Goal: Transaction & Acquisition: Download file/media

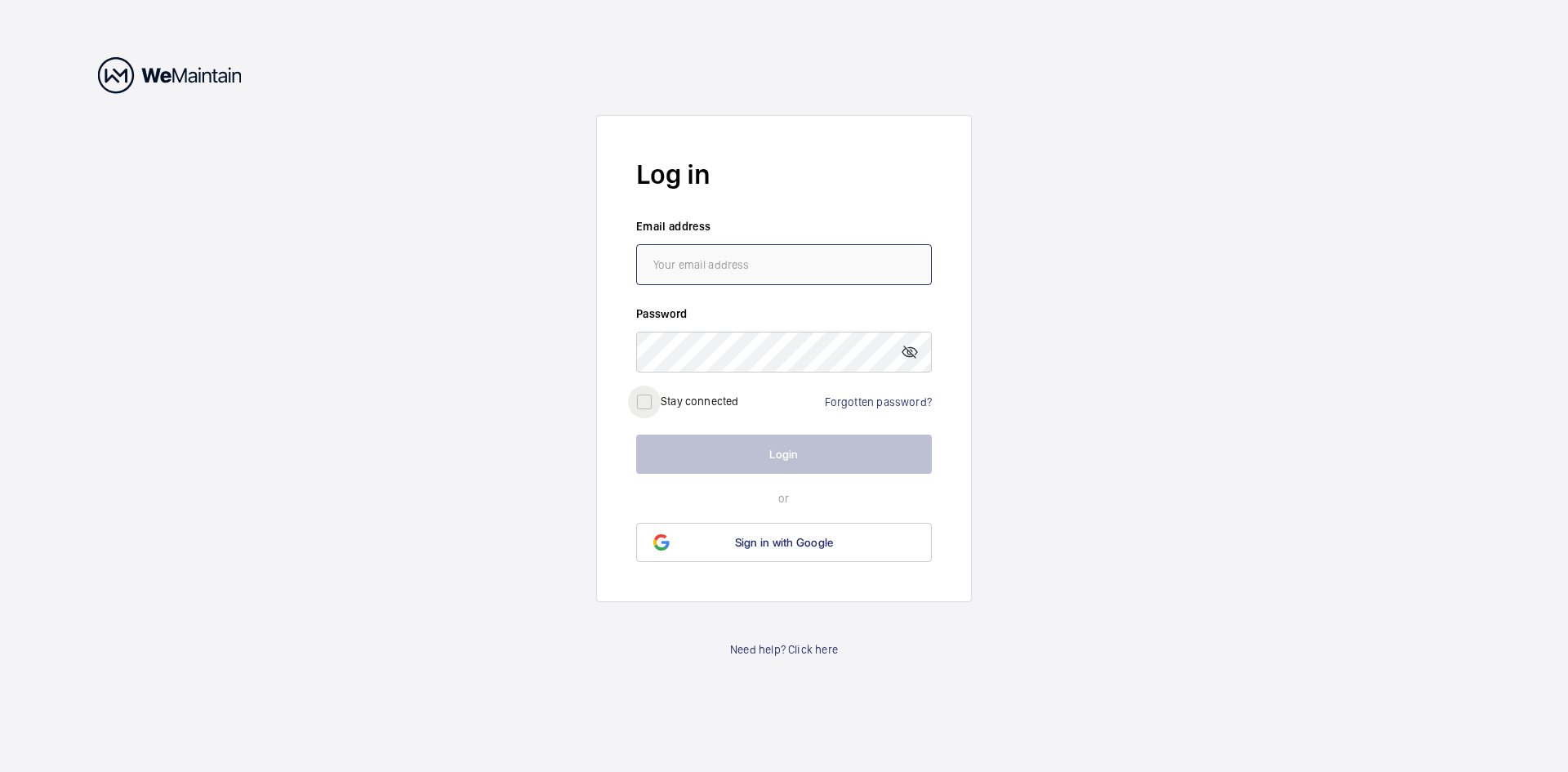
type input "[PERSON_NAME][EMAIL_ADDRESS][DOMAIN_NAME]"
drag, startPoint x: 641, startPoint y: 403, endPoint x: 647, endPoint y: 416, distance: 14.3
click at [641, 403] on input "checkbox" at bounding box center [643, 401] width 32 height 32
checkbox input "true"
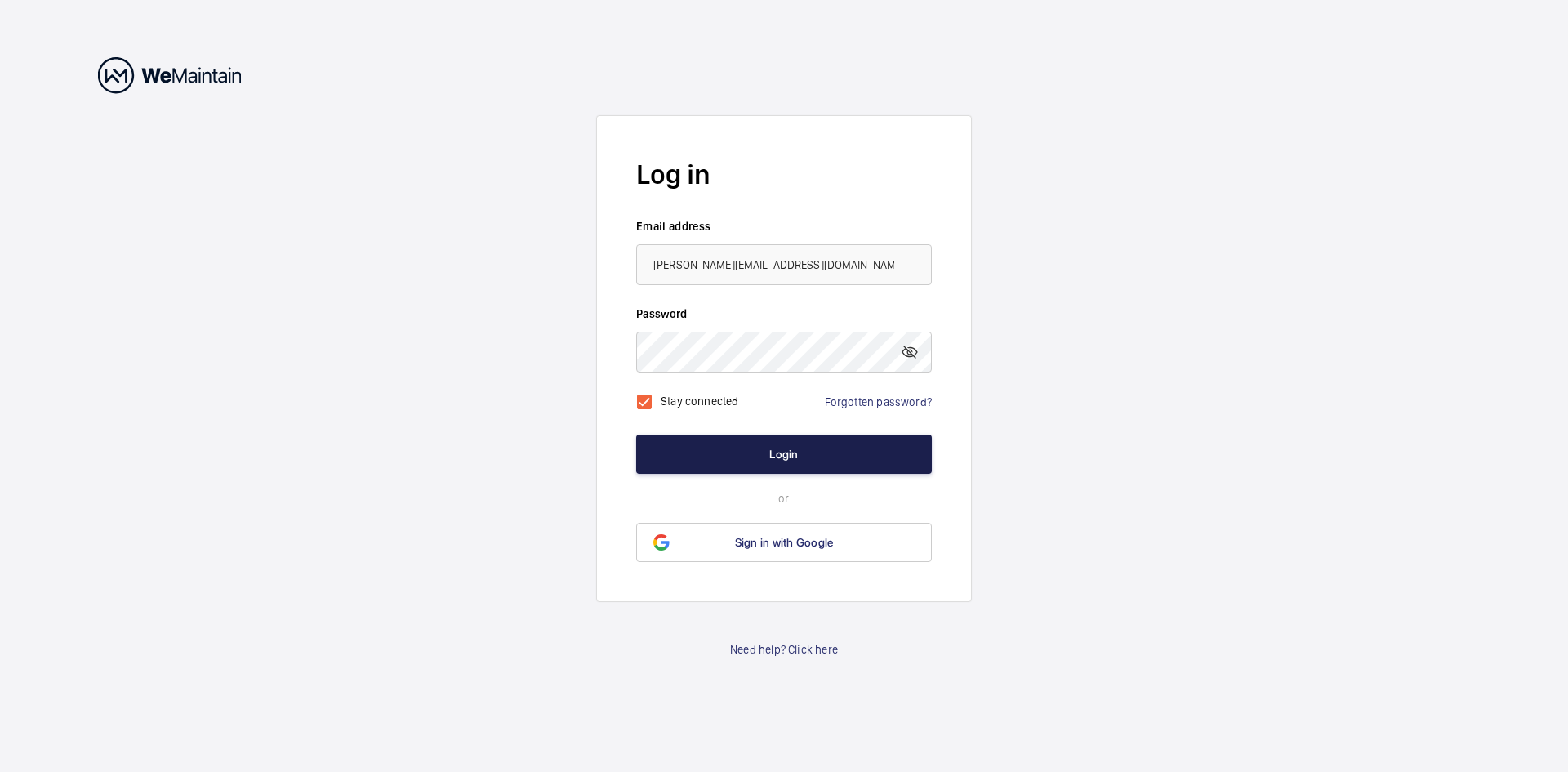
click at [840, 459] on button "Login" at bounding box center [784, 454] width 295 height 39
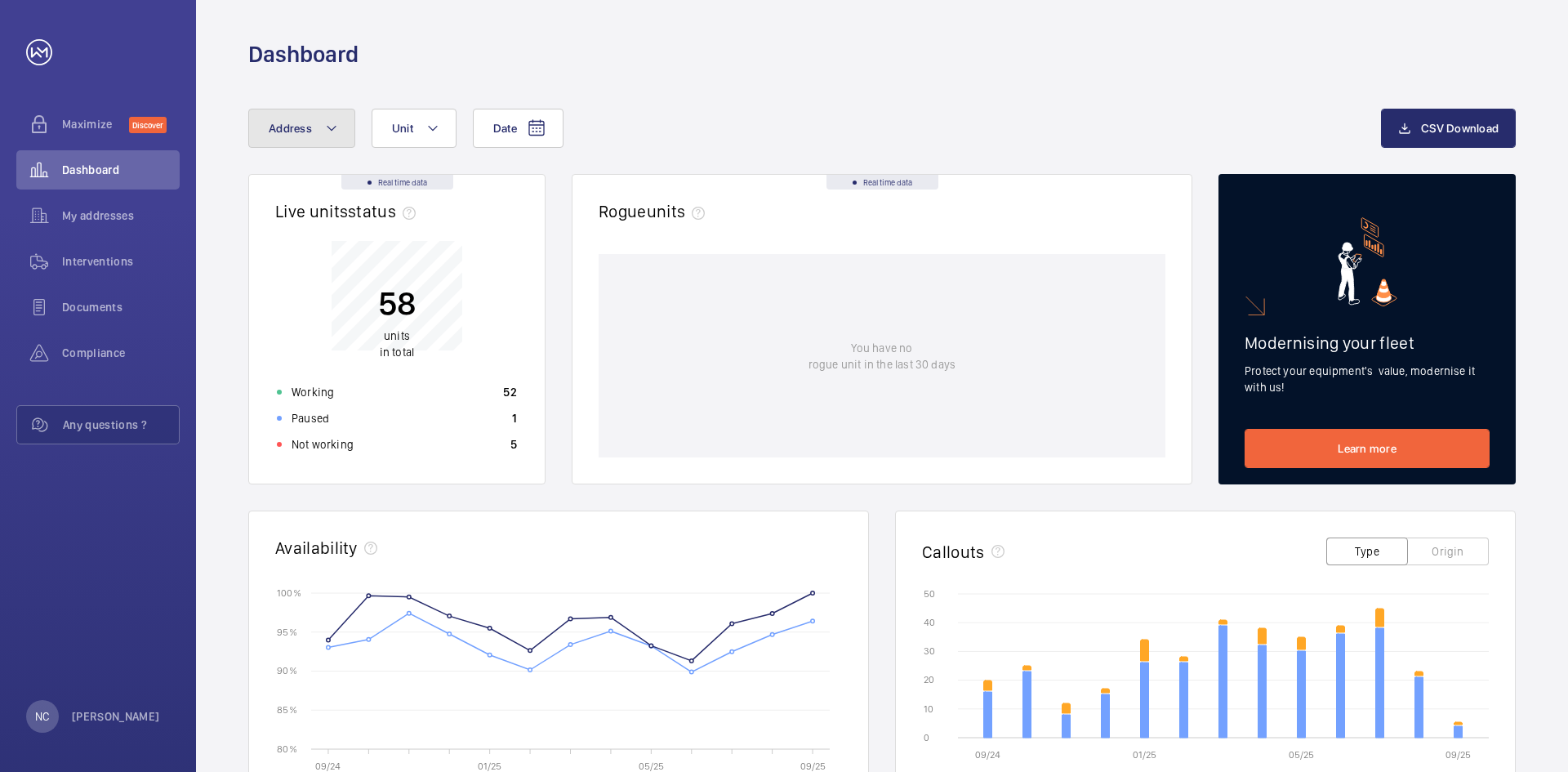
click at [317, 127] on button "Address" at bounding box center [301, 129] width 107 height 39
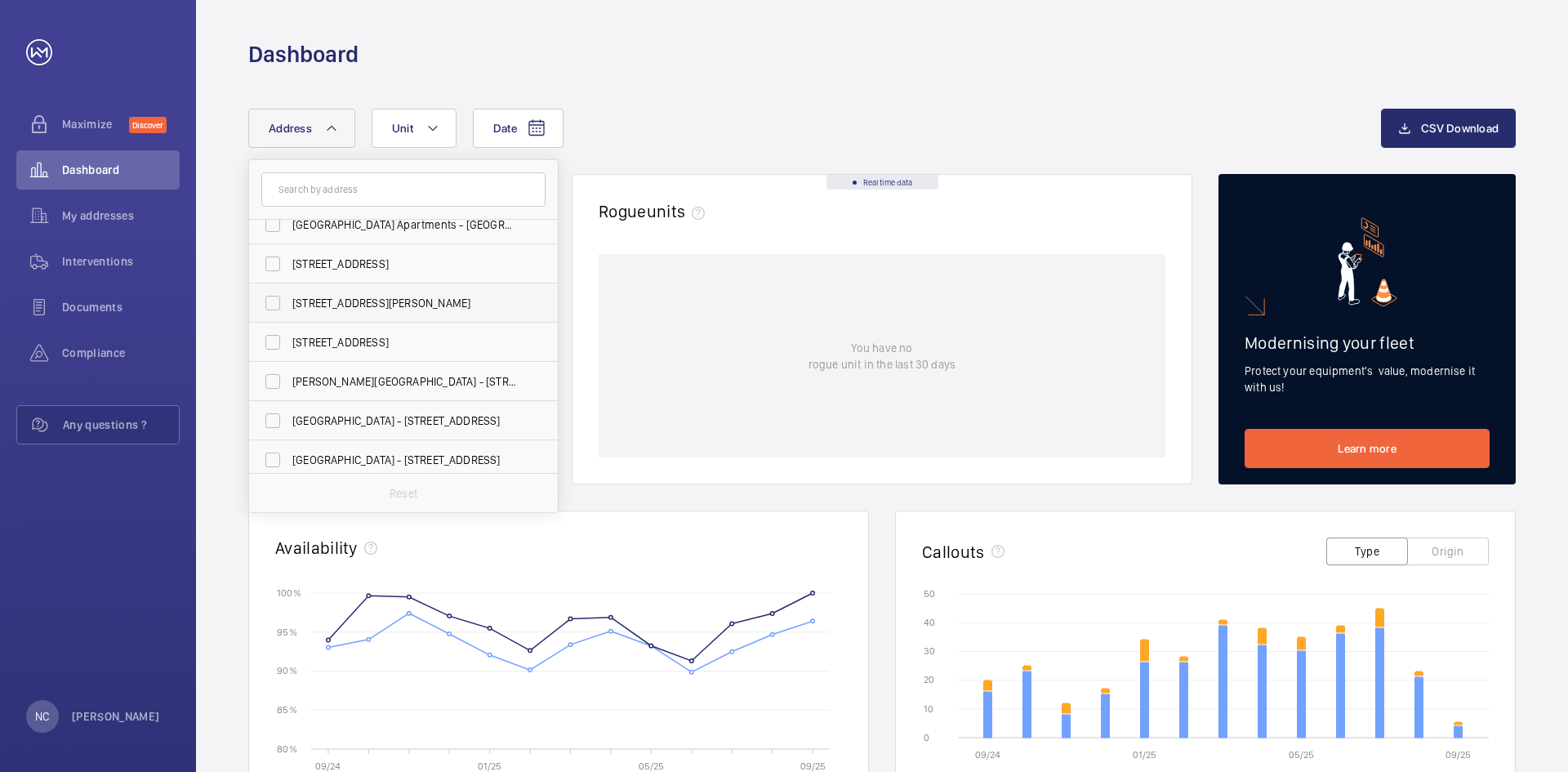
scroll to position [81, 0]
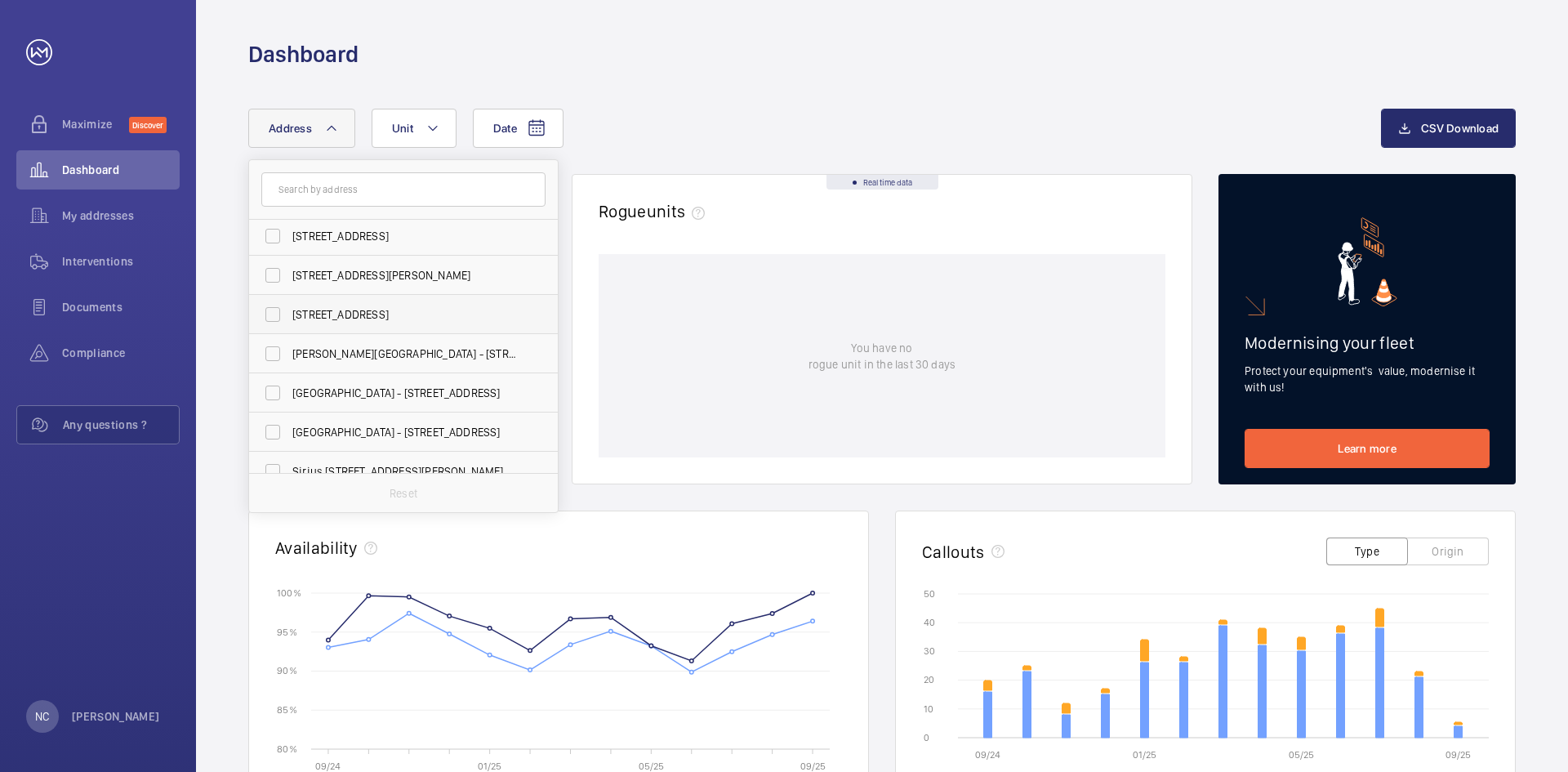
click at [409, 314] on span "[STREET_ADDRESS]" at bounding box center [404, 314] width 225 height 17
click at [289, 314] on input "[STREET_ADDRESS]" at bounding box center [272, 314] width 32 height 32
checkbox input "true"
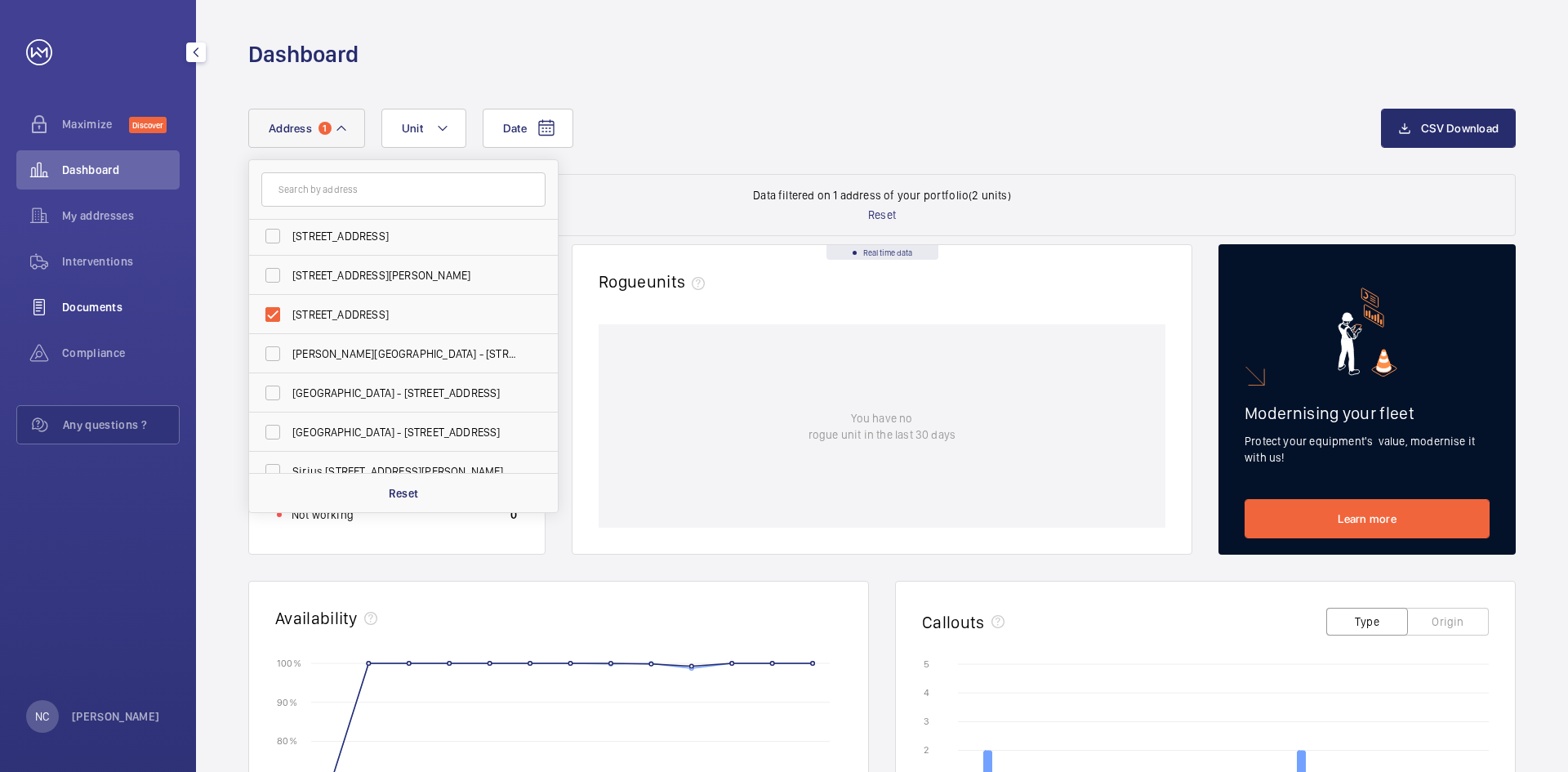
click at [75, 310] on span "Documents" at bounding box center [121, 307] width 118 height 17
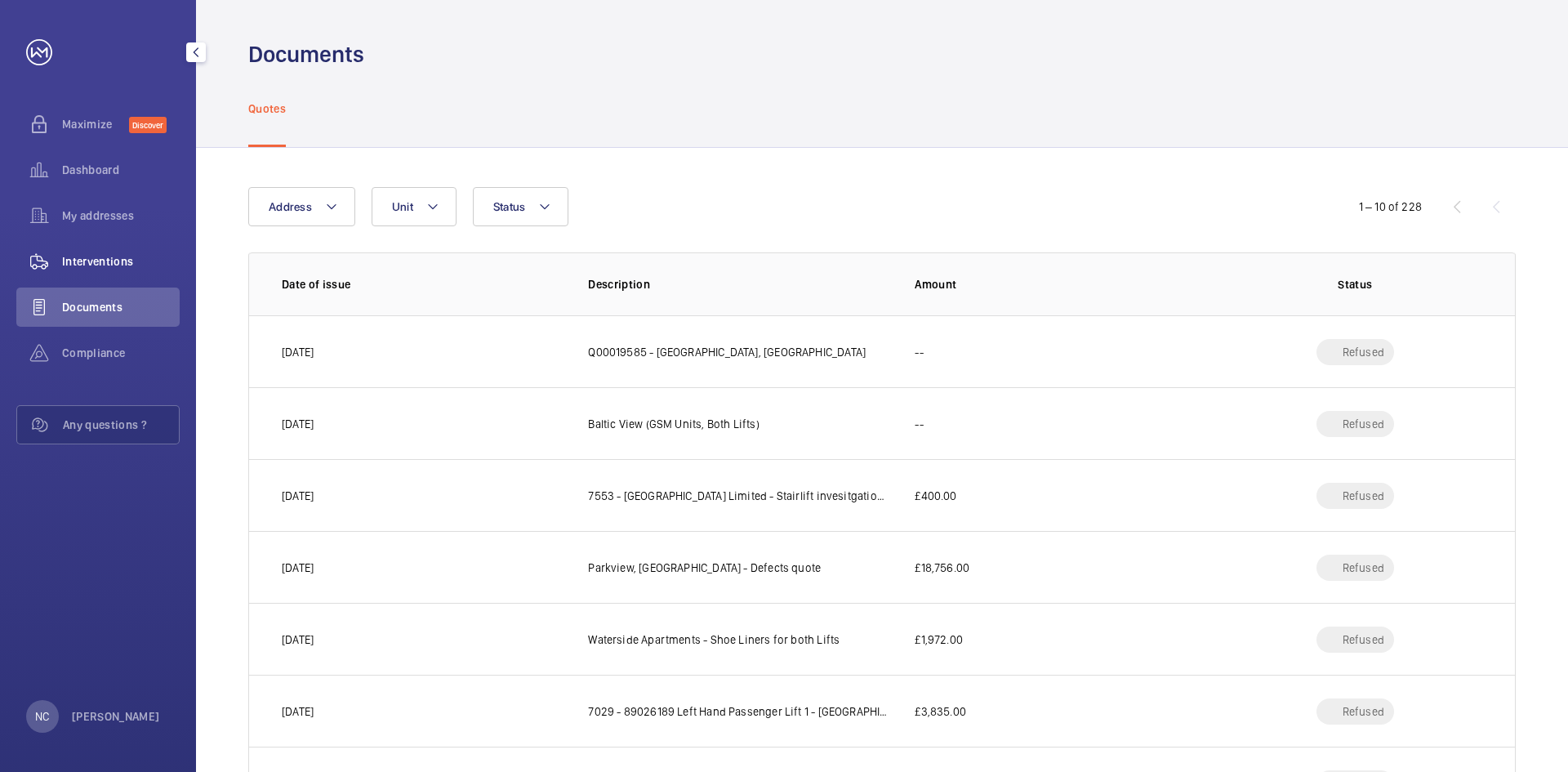
click at [80, 270] on div "Interventions" at bounding box center [98, 261] width 164 height 39
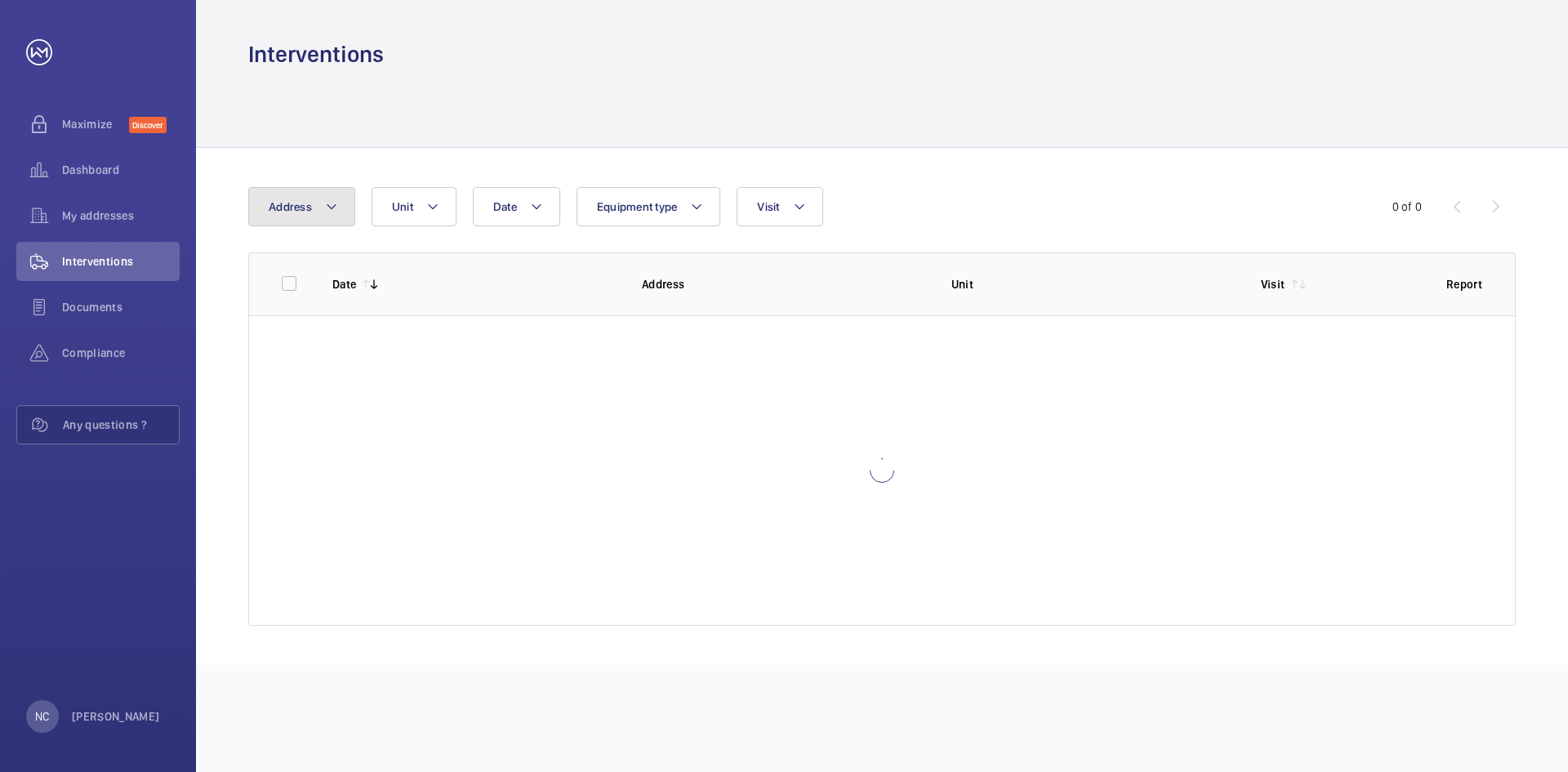
click at [321, 207] on button "Address" at bounding box center [301, 207] width 107 height 39
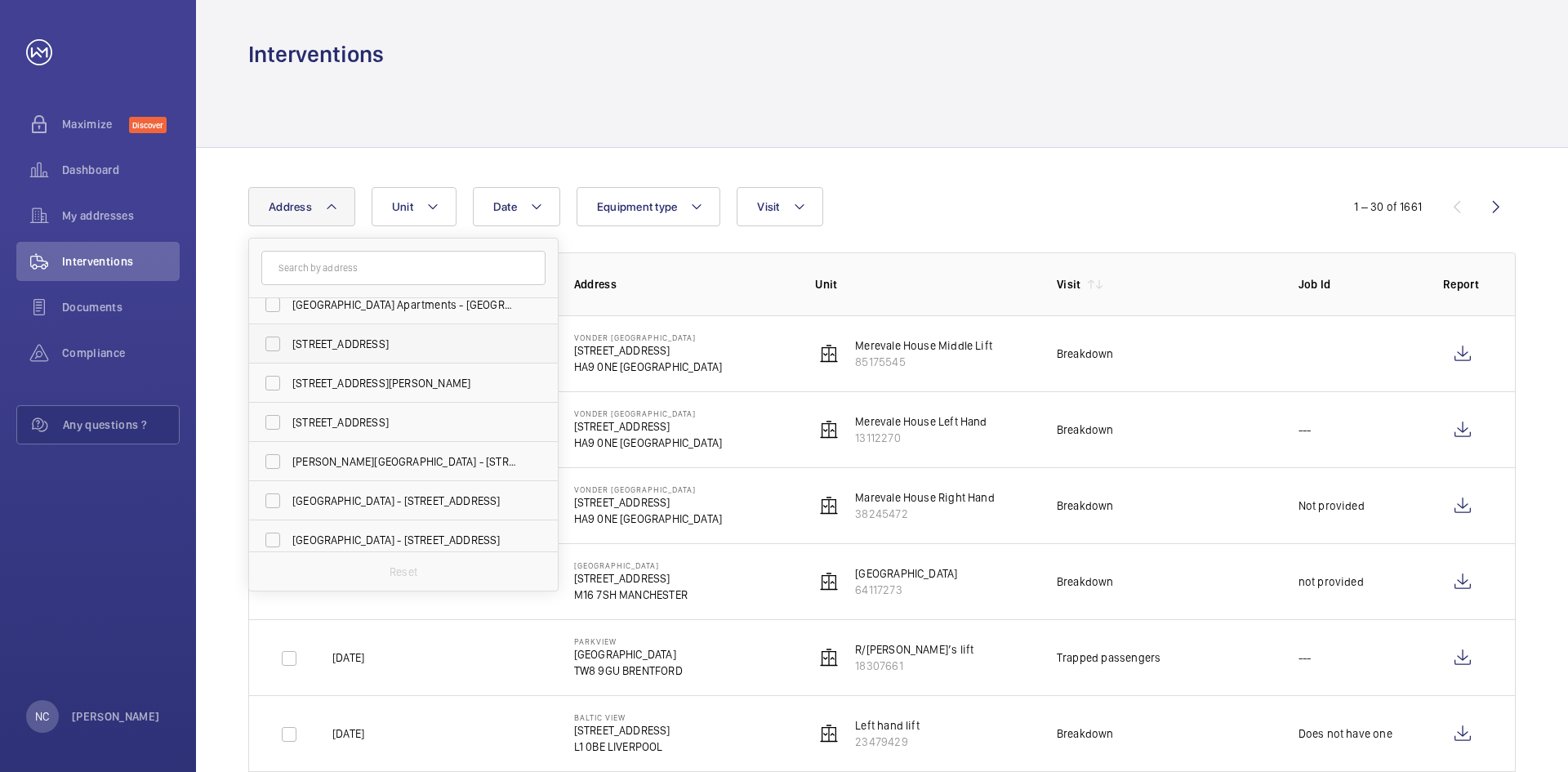
scroll to position [81, 0]
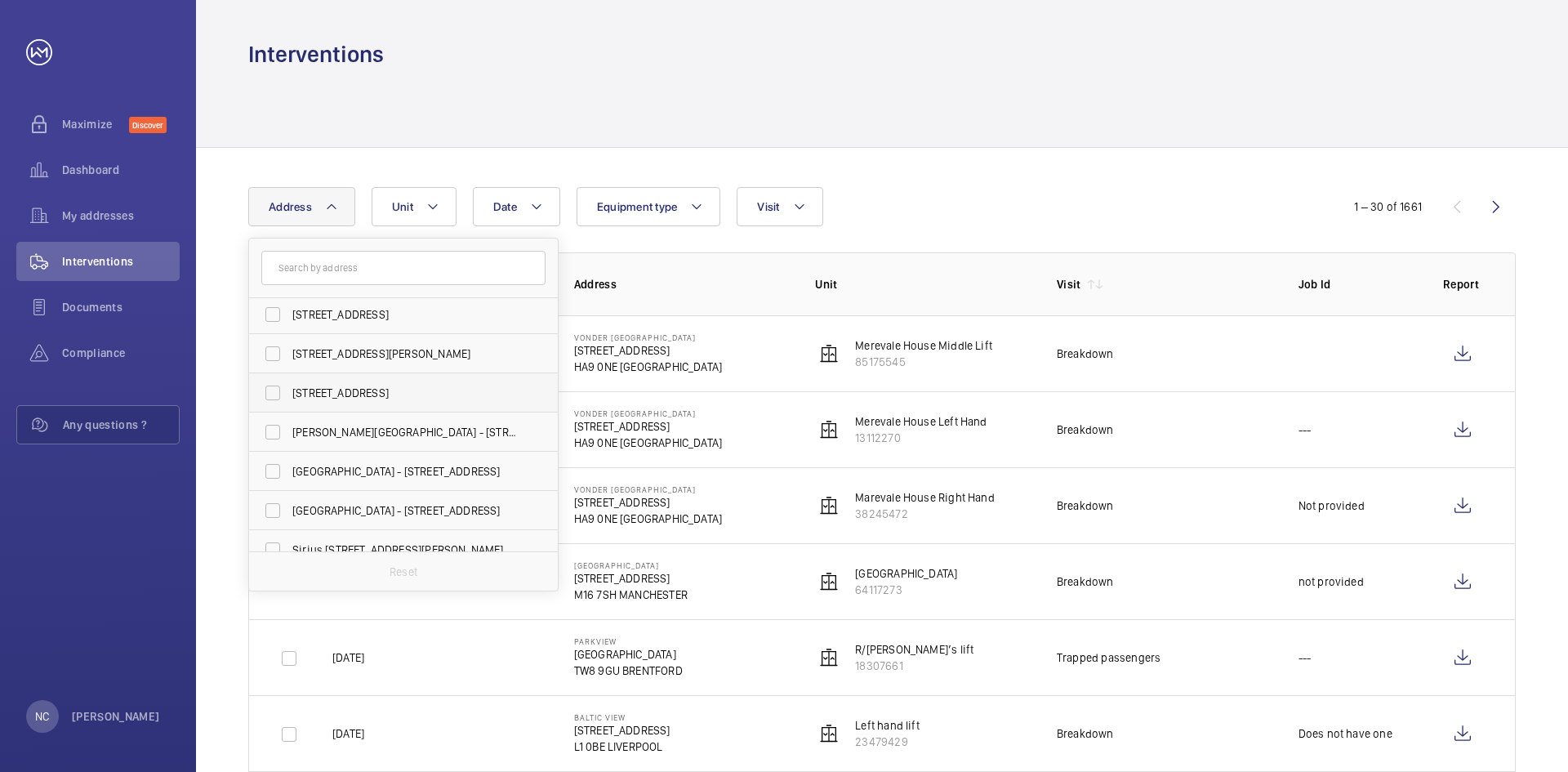
click at [371, 387] on span "[STREET_ADDRESS]" at bounding box center [404, 392] width 225 height 17
click at [289, 387] on input "[STREET_ADDRESS]" at bounding box center [272, 392] width 32 height 32
checkbox input "true"
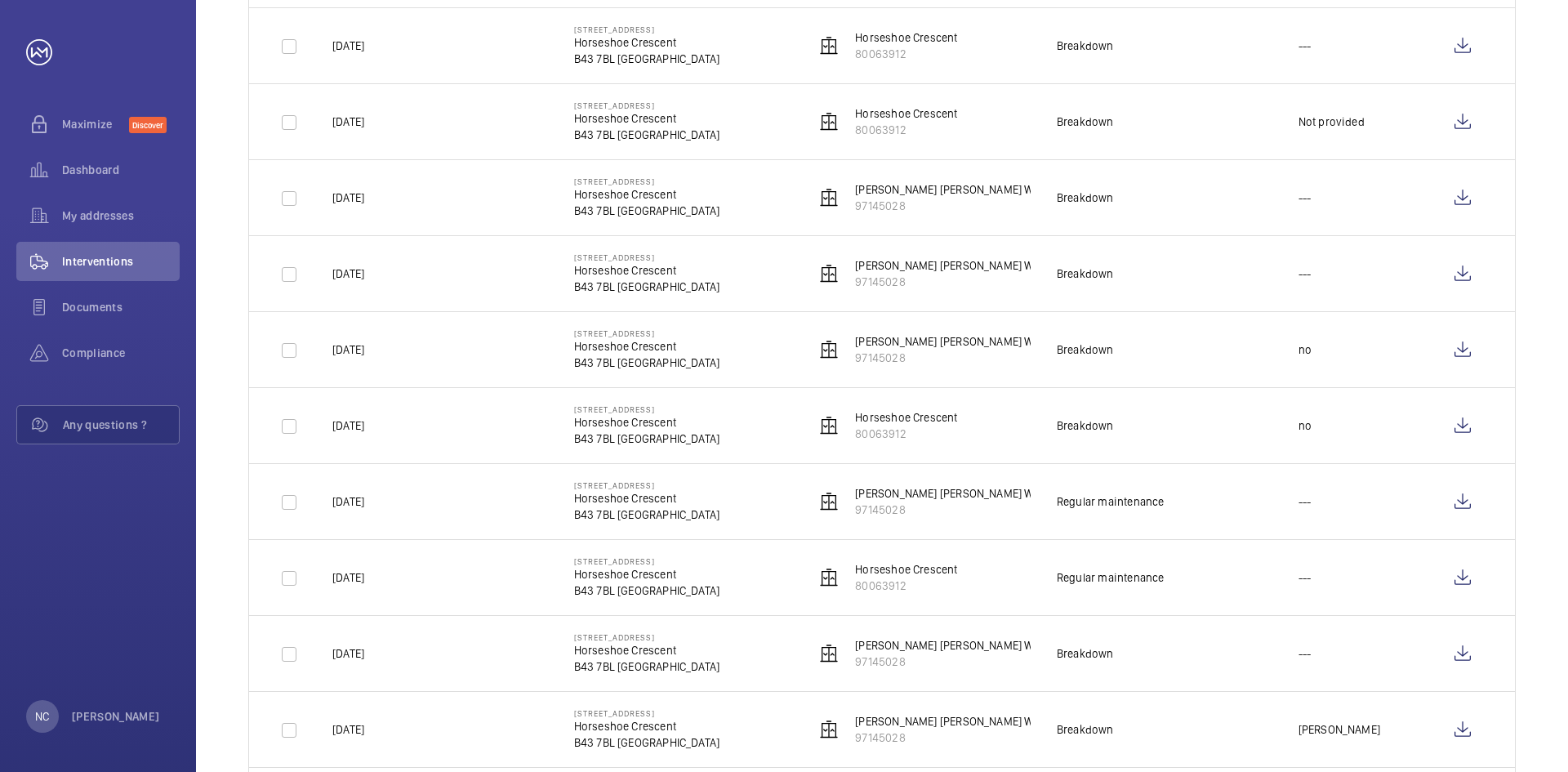
scroll to position [1862, 0]
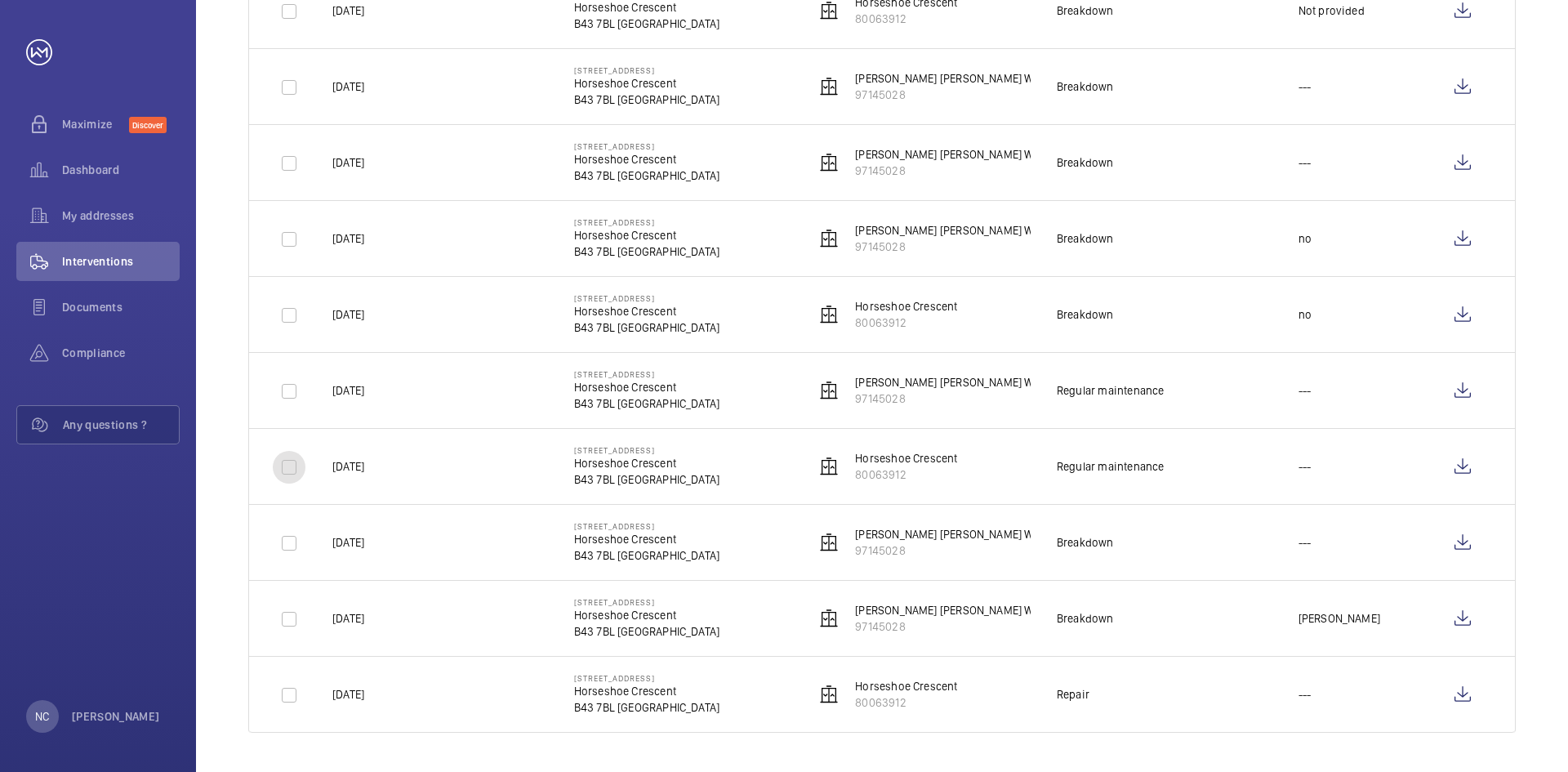
click at [293, 469] on input "checkbox" at bounding box center [288, 467] width 32 height 32
checkbox input "true"
click at [285, 387] on input "checkbox" at bounding box center [288, 390] width 32 height 32
checkbox input "true"
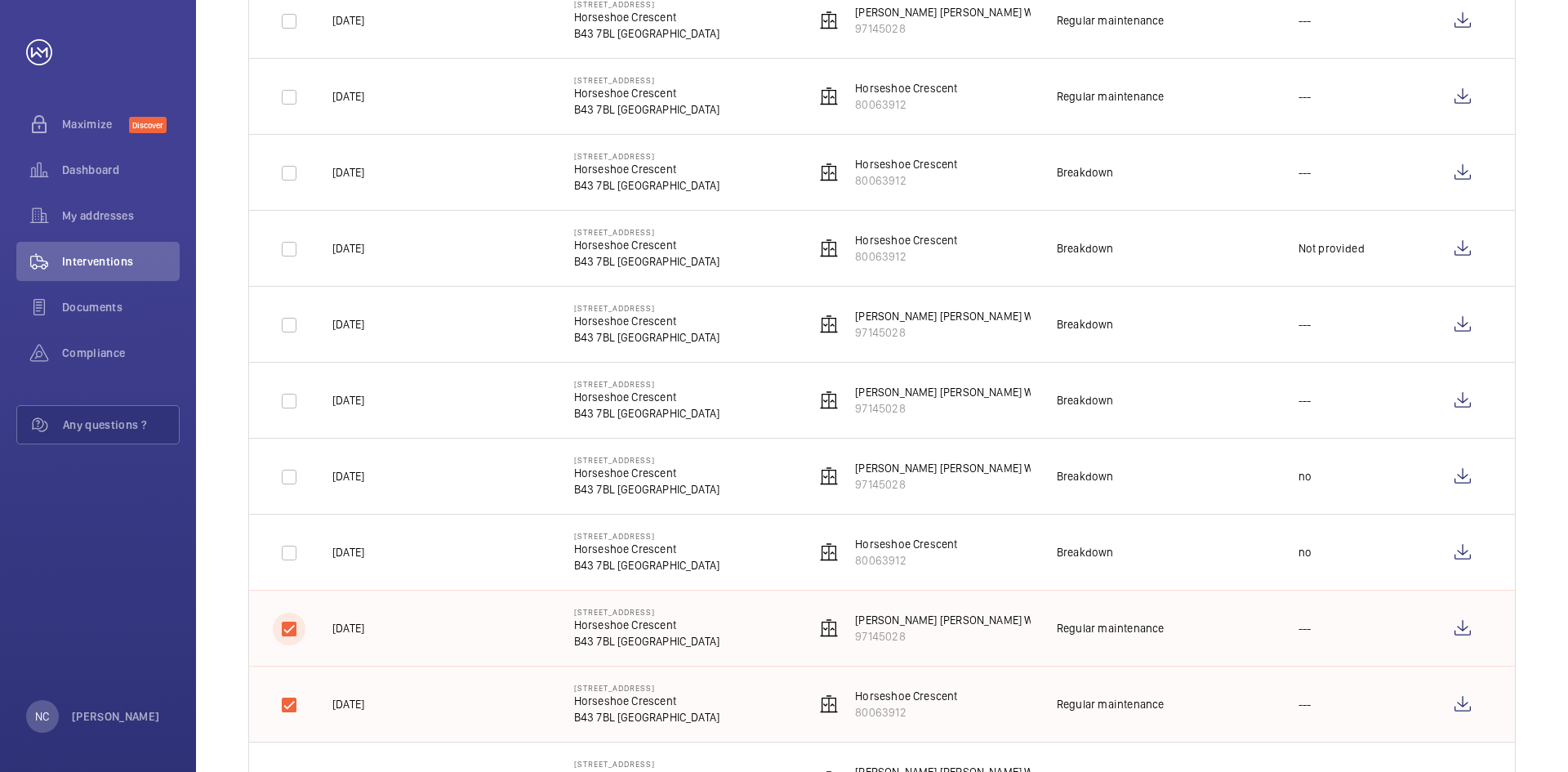
scroll to position [1618, 0]
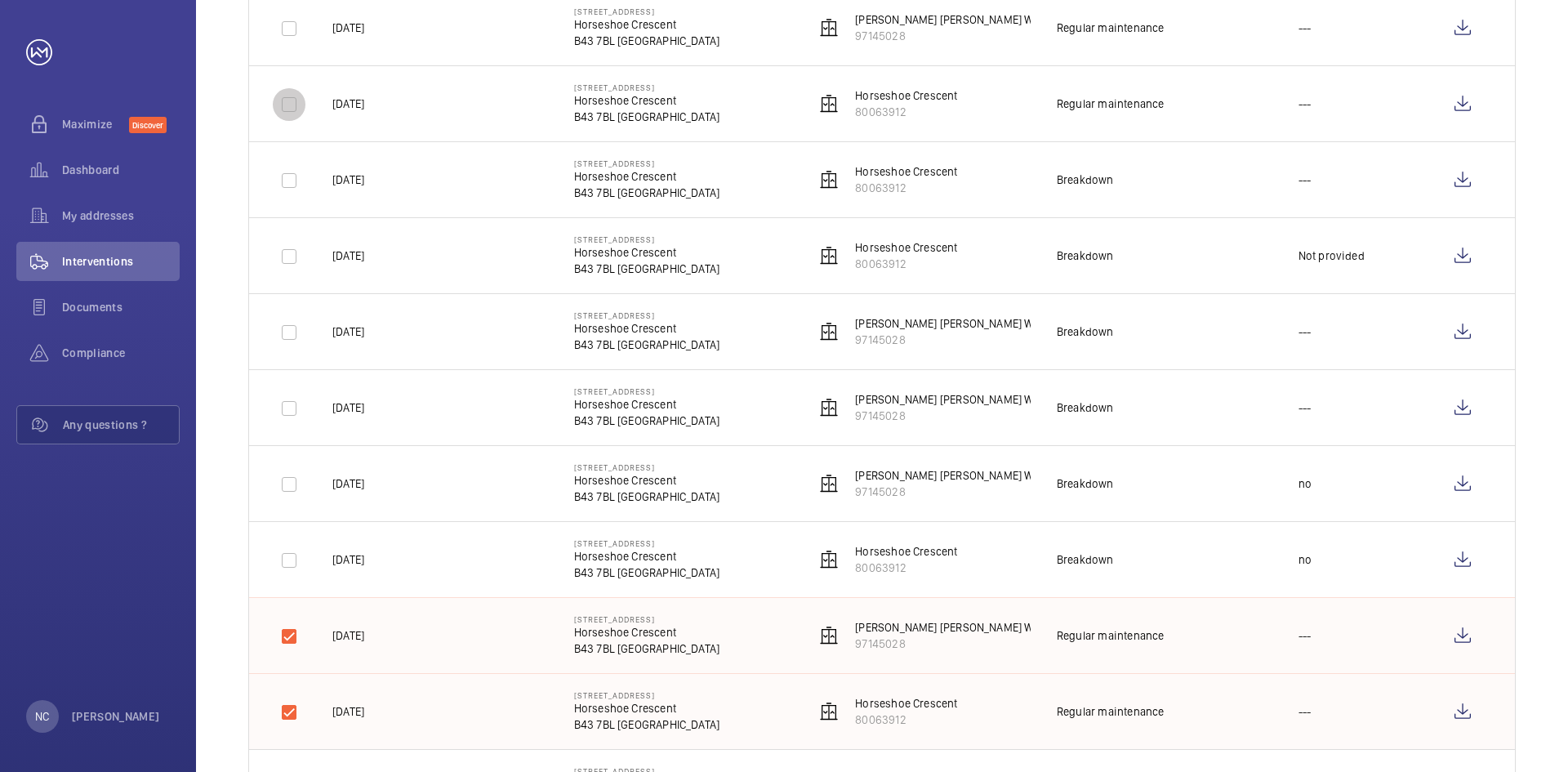
click at [280, 103] on input "checkbox" at bounding box center [288, 104] width 32 height 32
checkbox input "true"
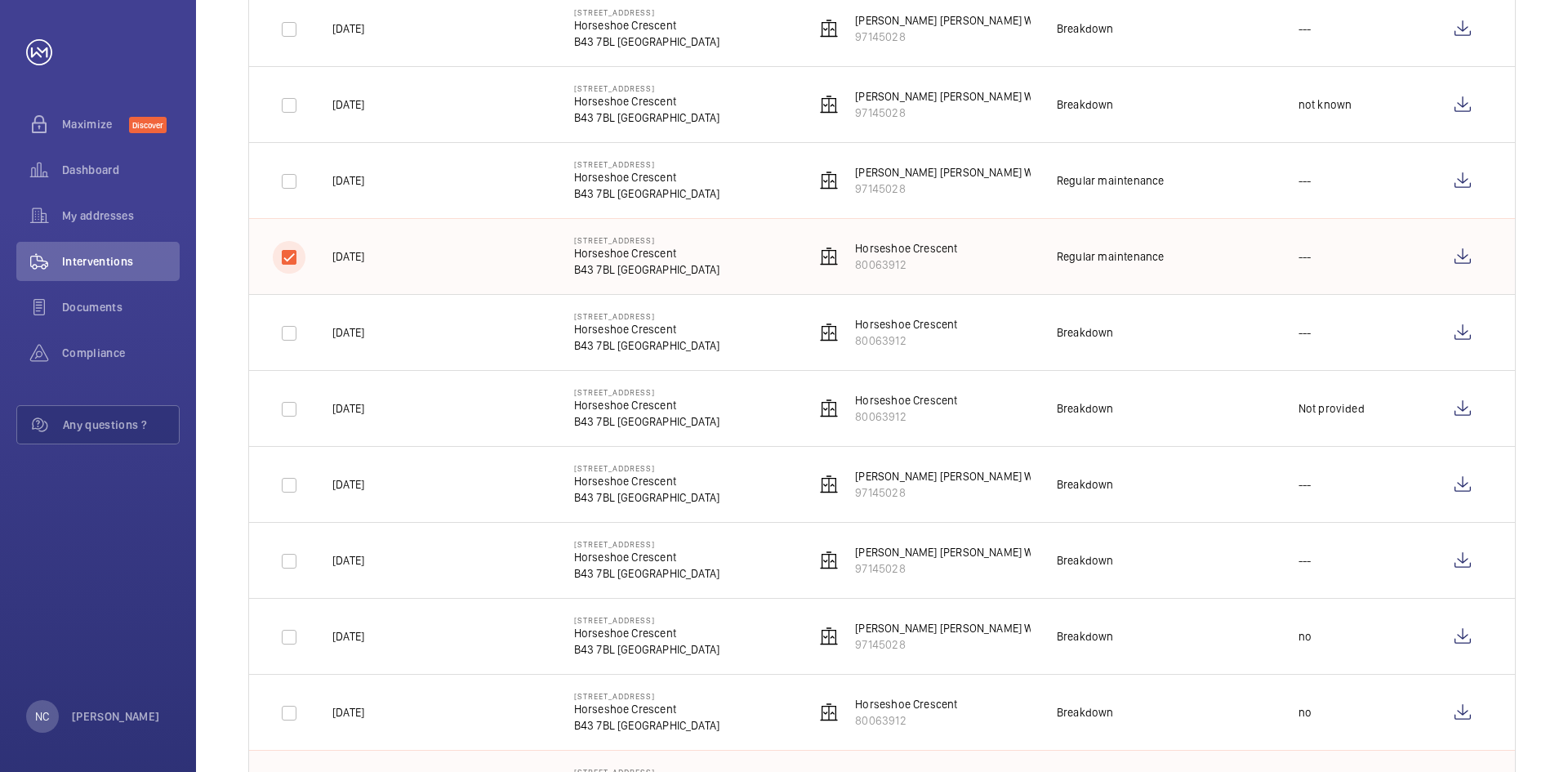
scroll to position [1454, 0]
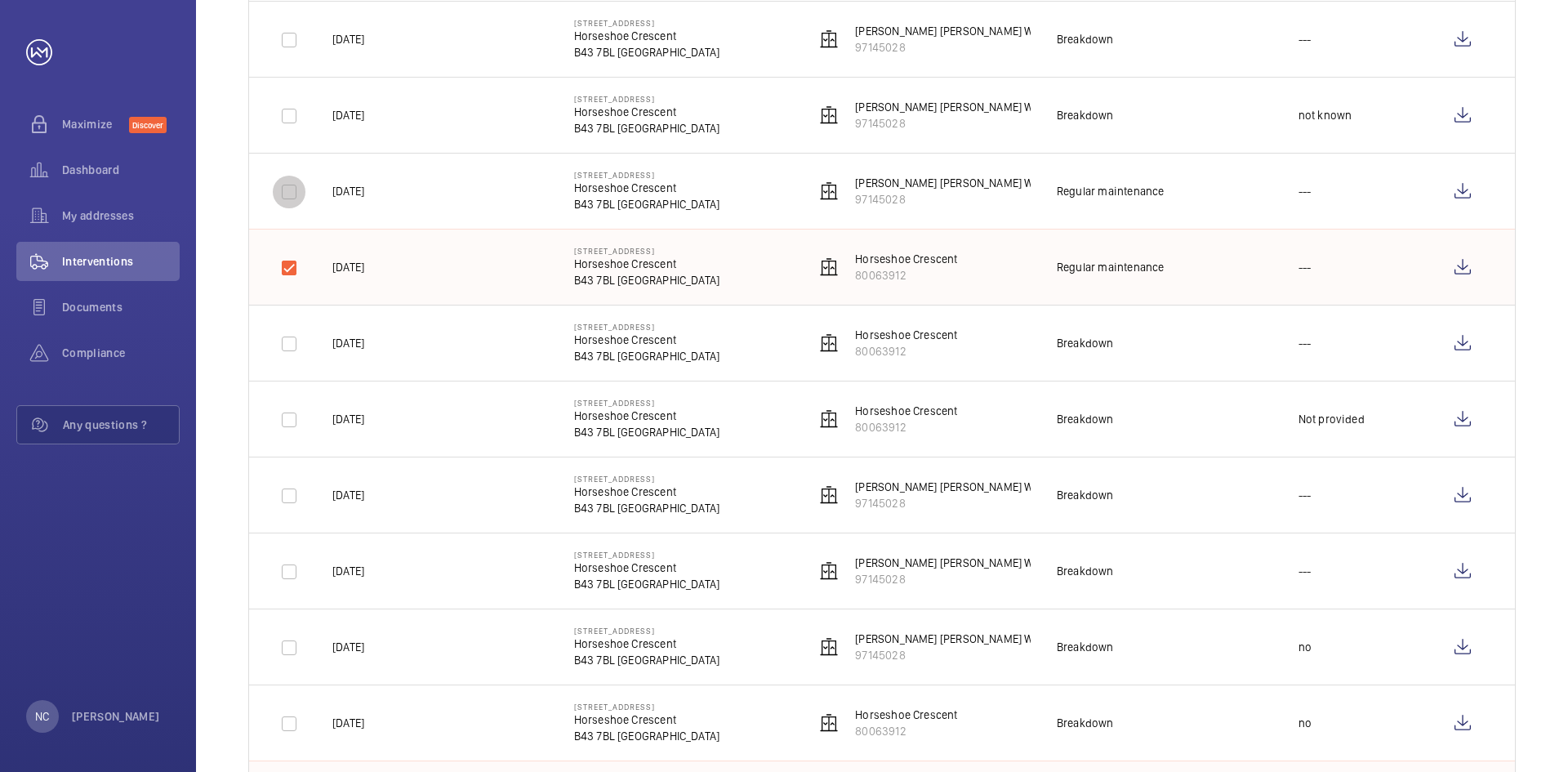
click at [289, 193] on input "checkbox" at bounding box center [288, 191] width 32 height 32
checkbox input "true"
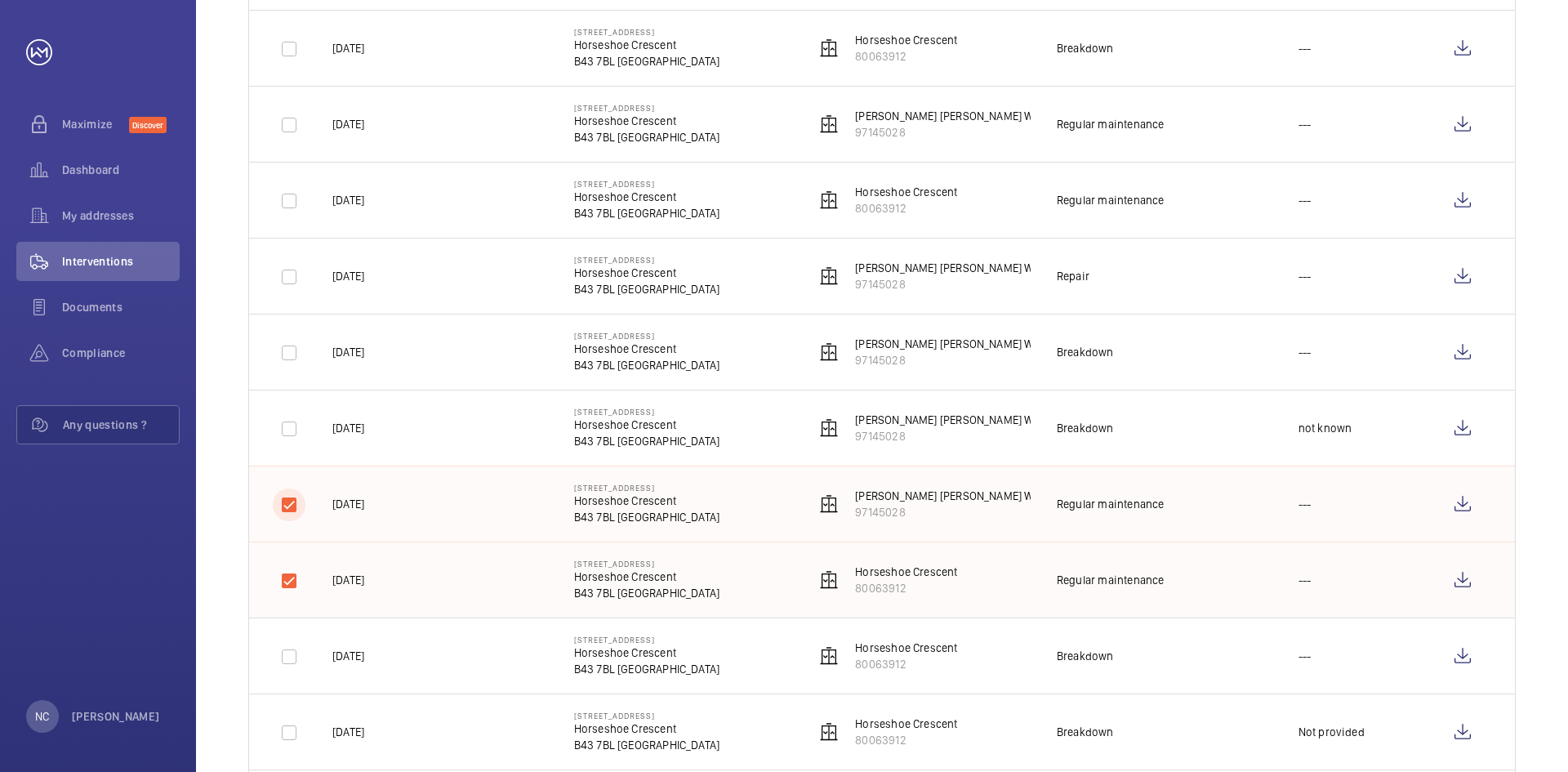
scroll to position [1127, 0]
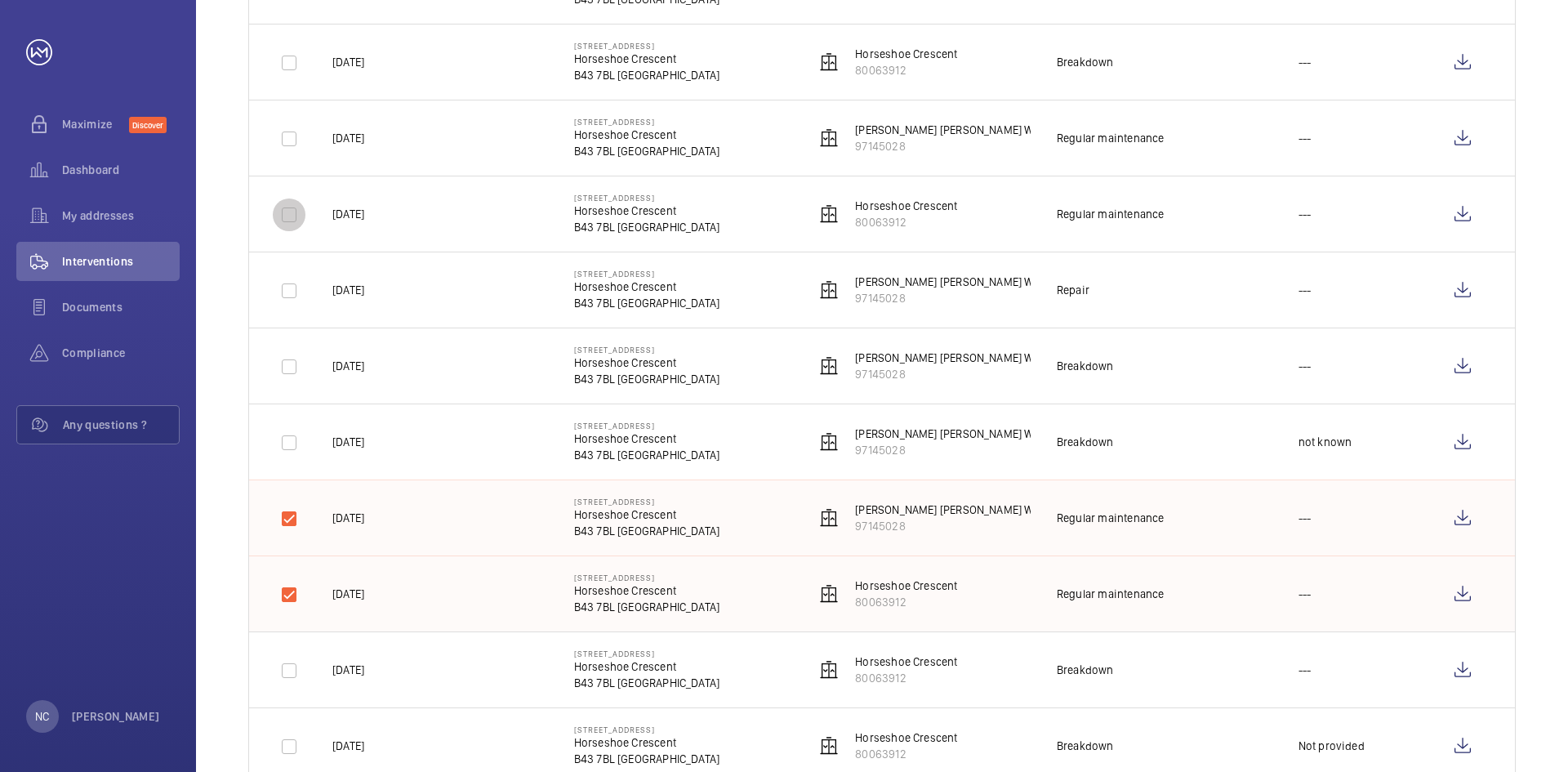
click at [294, 212] on input "checkbox" at bounding box center [288, 214] width 32 height 32
checkbox input "true"
click at [288, 133] on input "checkbox" at bounding box center [288, 138] width 32 height 32
checkbox input "true"
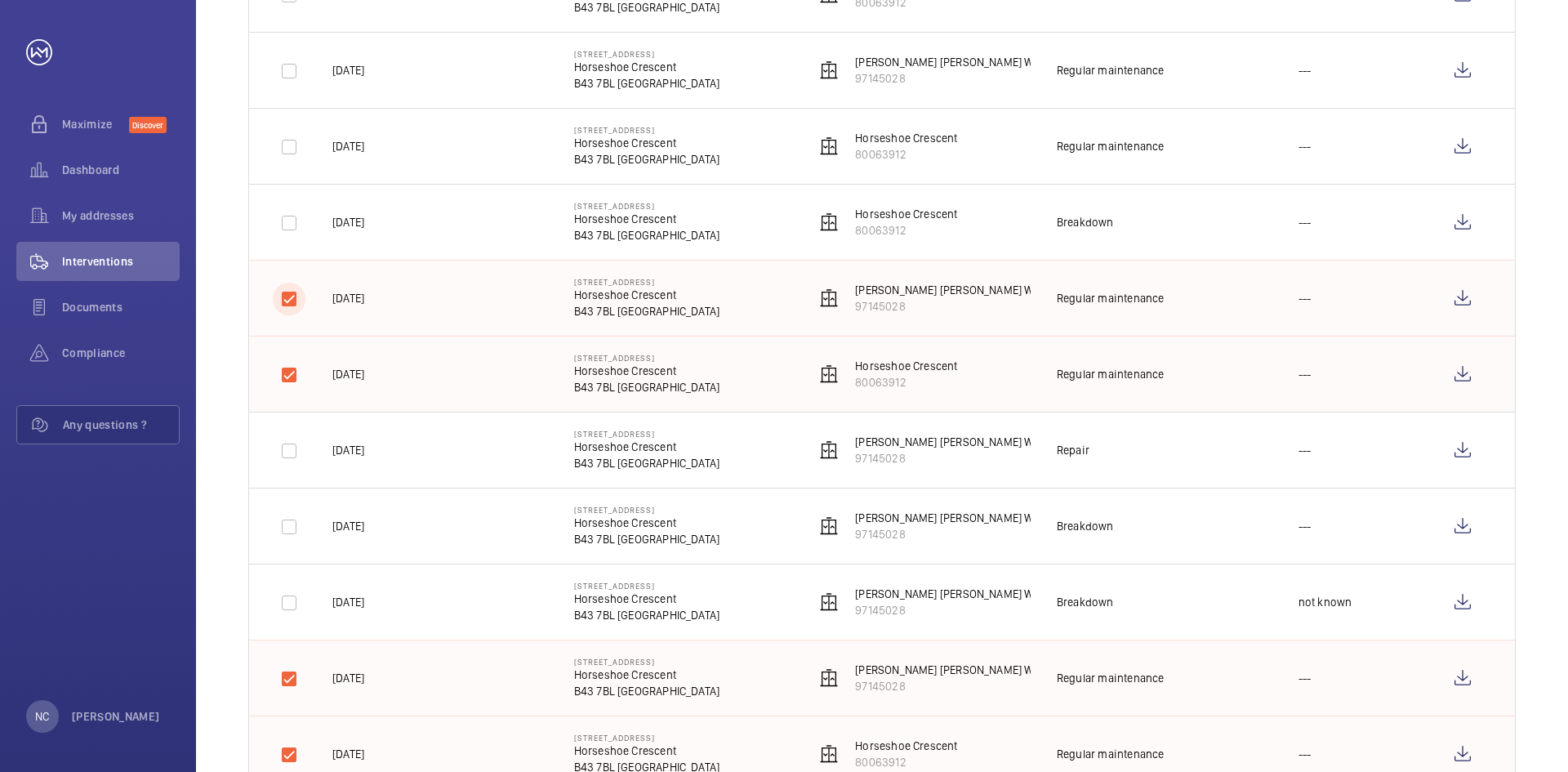
scroll to position [882, 0]
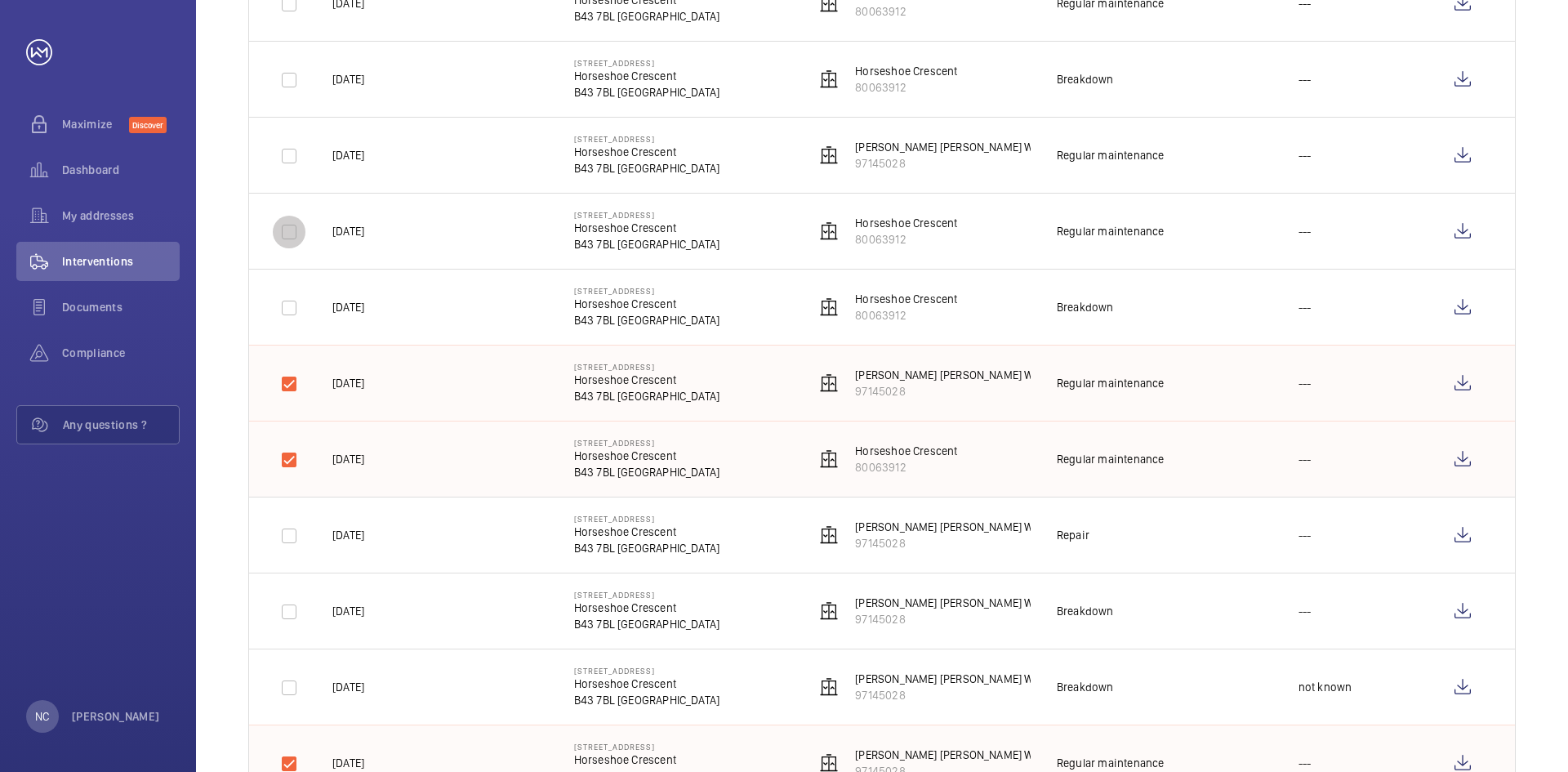
click at [283, 230] on input "checkbox" at bounding box center [288, 232] width 32 height 32
checkbox input "true"
click at [285, 152] on input "checkbox" at bounding box center [288, 155] width 32 height 32
checkbox input "true"
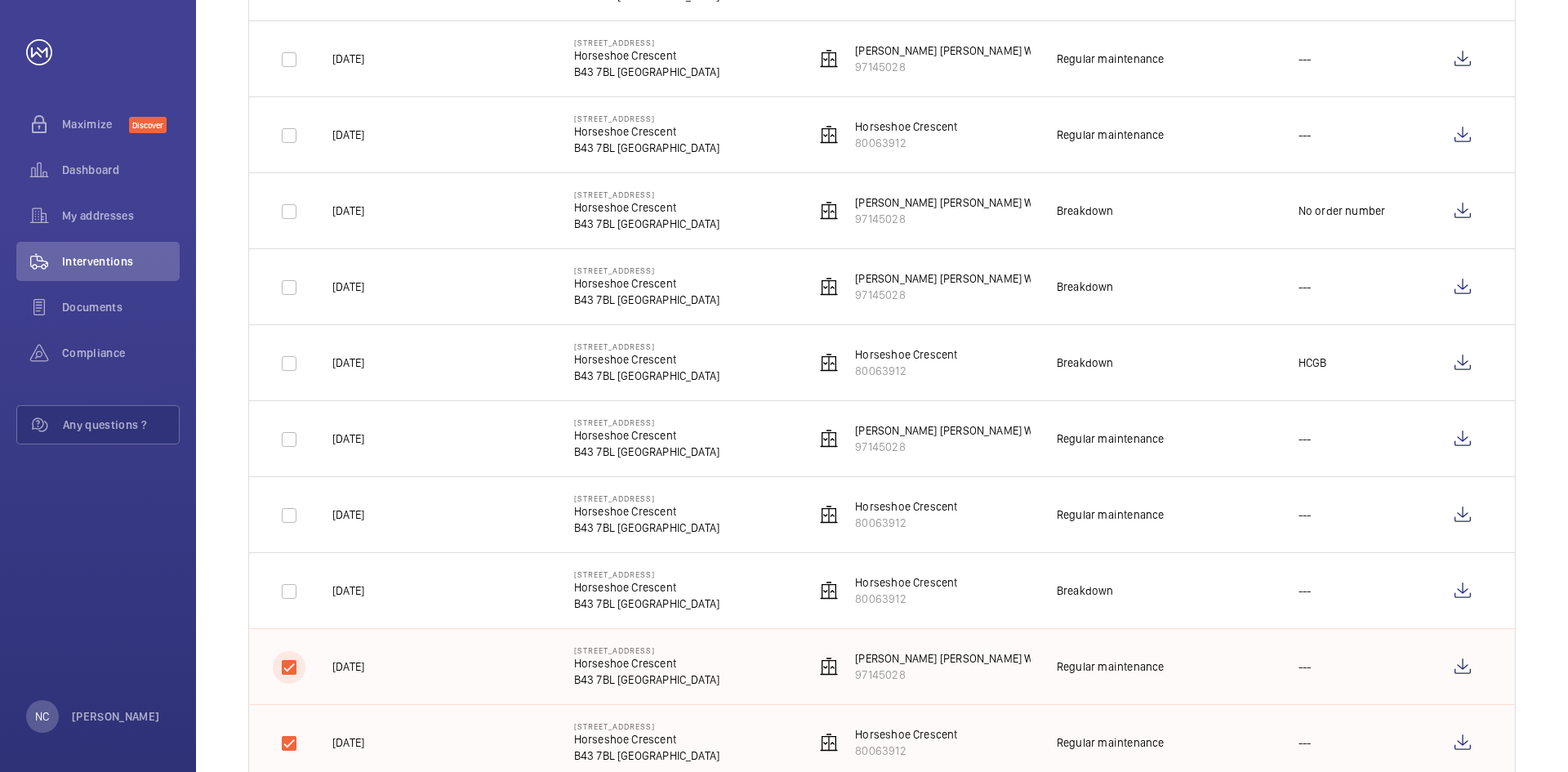
scroll to position [310, 0]
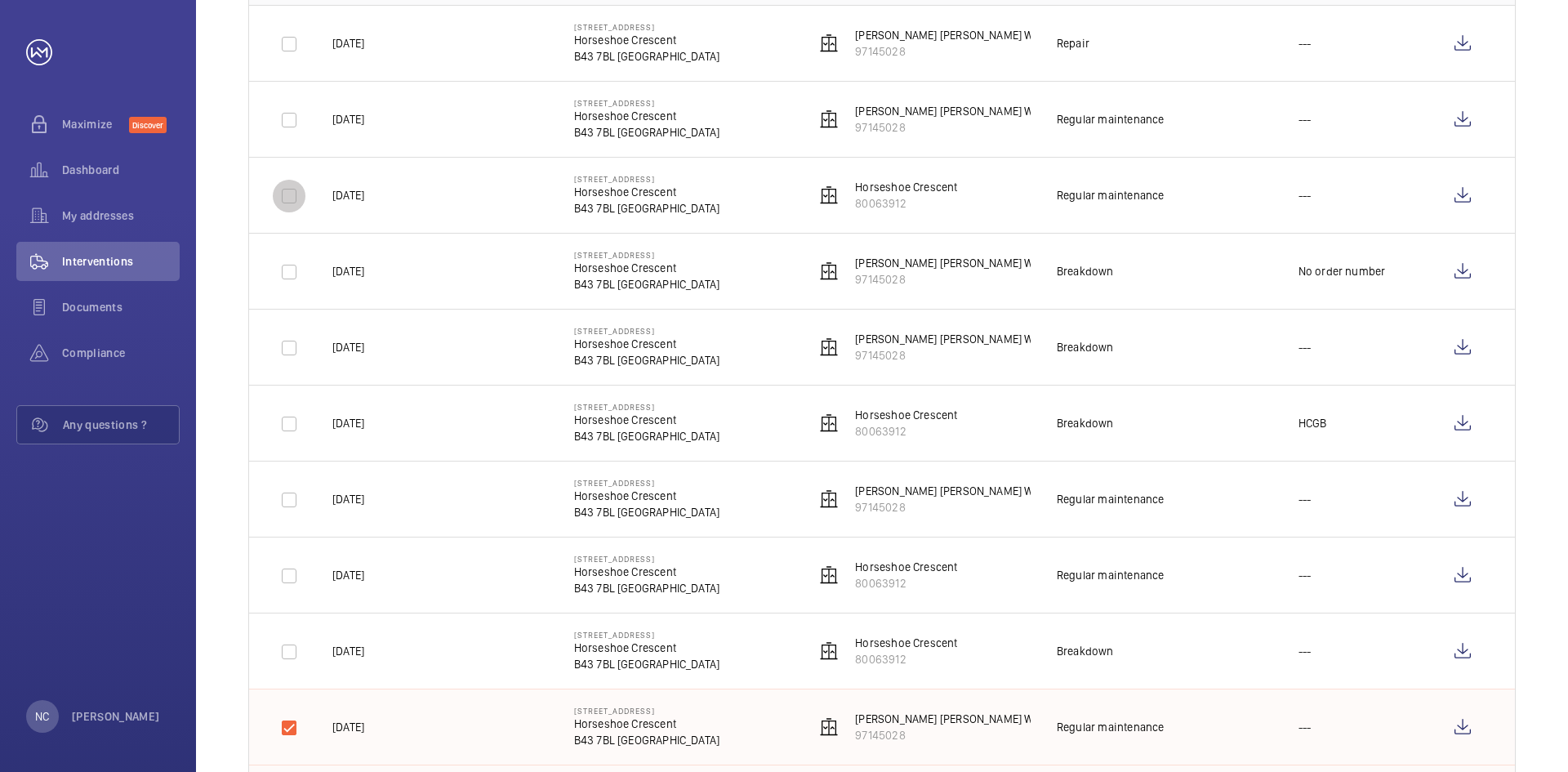
click at [292, 194] on input "checkbox" at bounding box center [288, 195] width 32 height 32
checkbox input "true"
click at [289, 120] on input "checkbox" at bounding box center [288, 120] width 32 height 32
checkbox input "true"
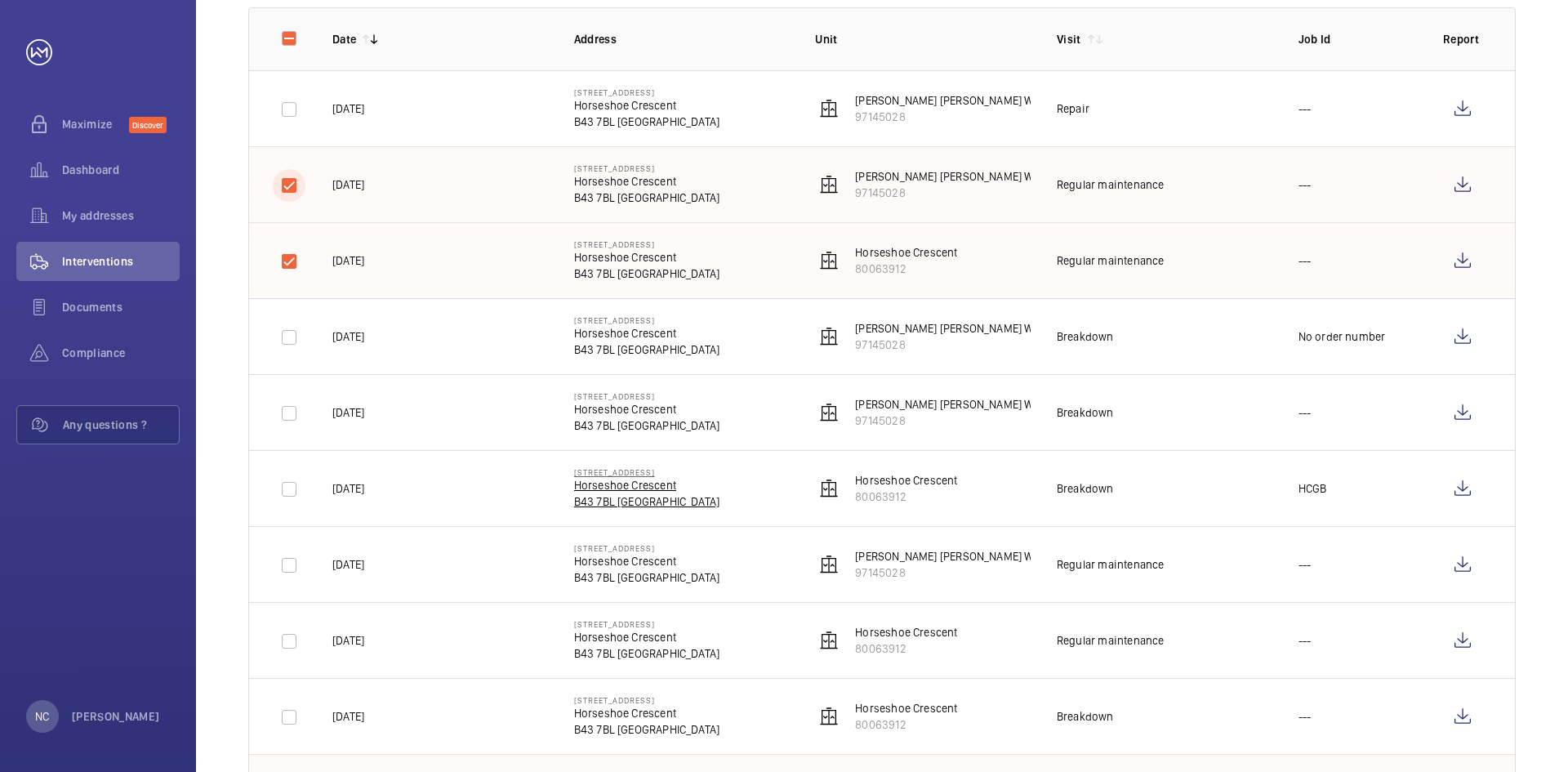
scroll to position [147, 0]
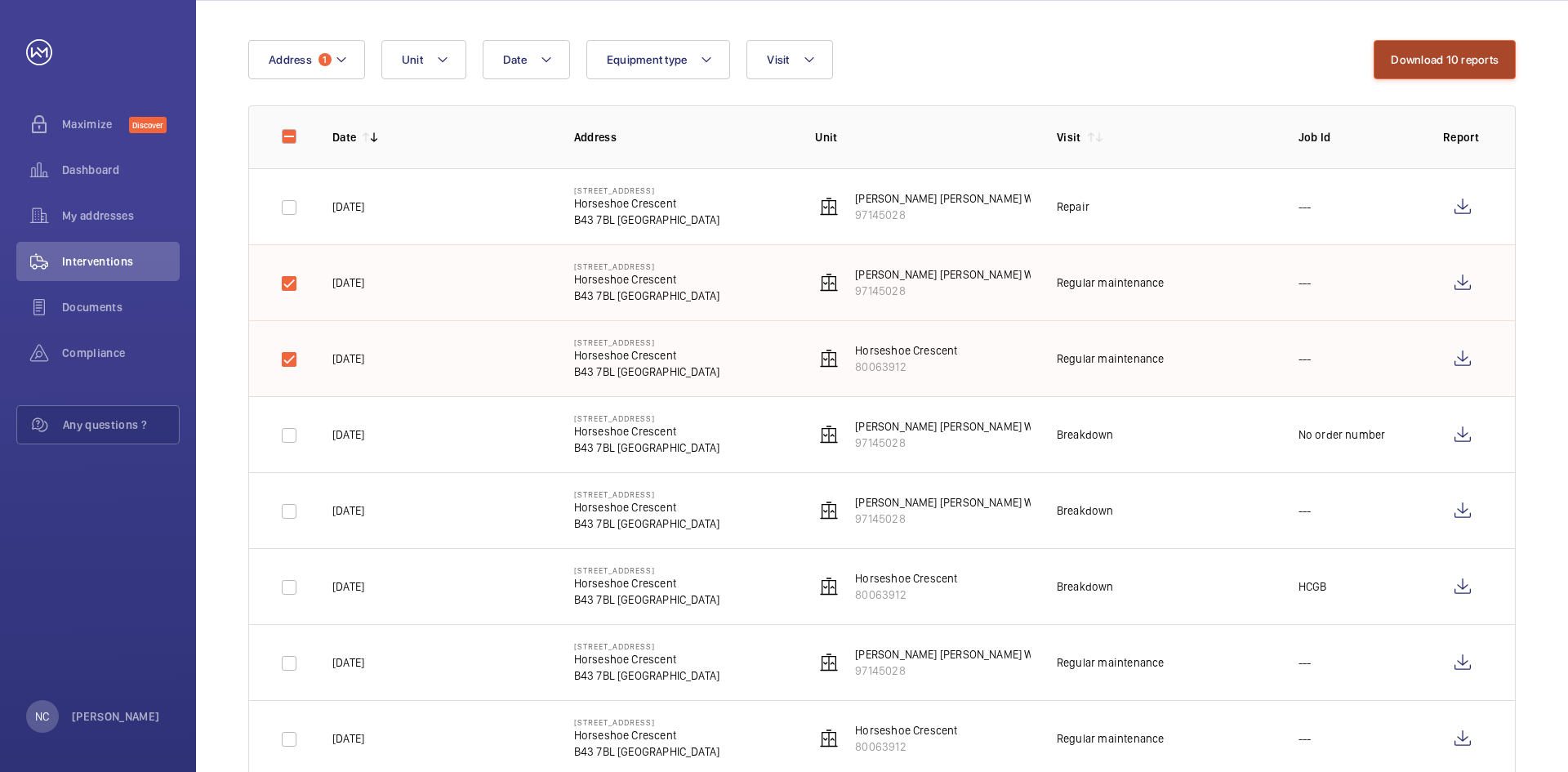
click at [1497, 66] on button "Download 10 reports" at bounding box center [1443, 60] width 142 height 39
